Goal: Find specific page/section: Find specific page/section

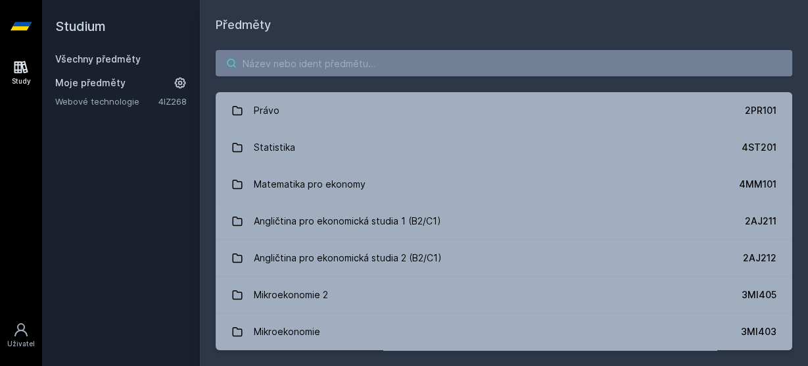
click at [261, 60] on input "search" at bounding box center [504, 63] width 577 height 26
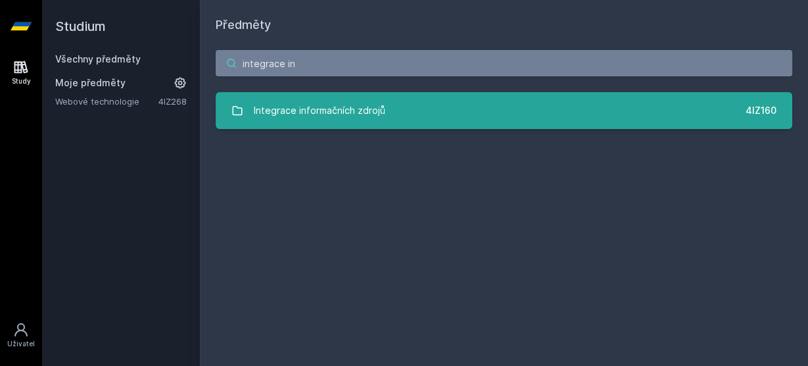
type input "integrace in"
click at [302, 114] on div "Integrace informačních zdrojů" at bounding box center [319, 110] width 131 height 26
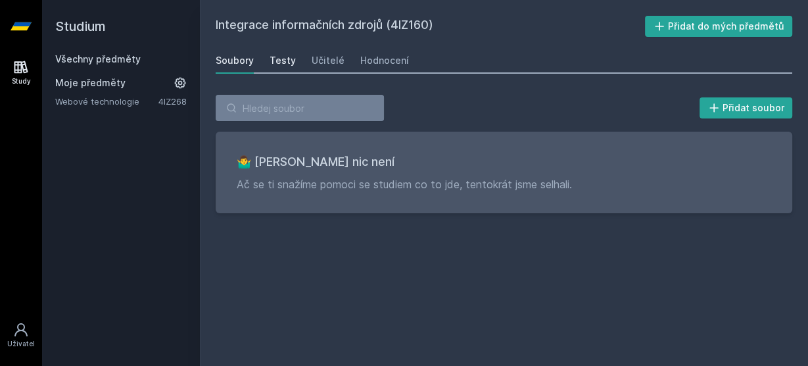
click at [287, 61] on div "Testy" at bounding box center [283, 60] width 26 height 13
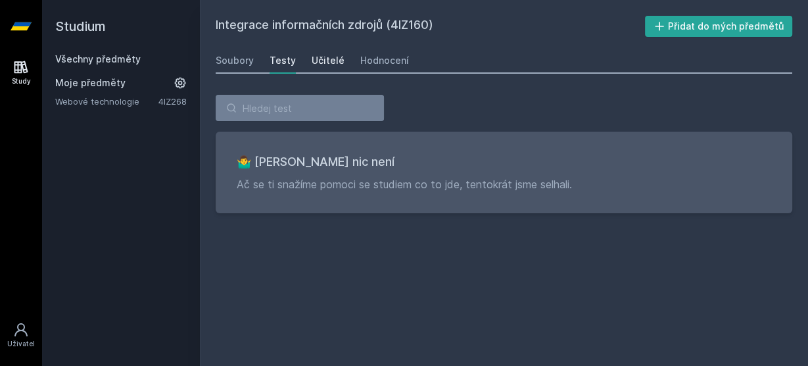
click at [323, 62] on div "Učitelé" at bounding box center [328, 60] width 33 height 13
